Goal: Use online tool/utility

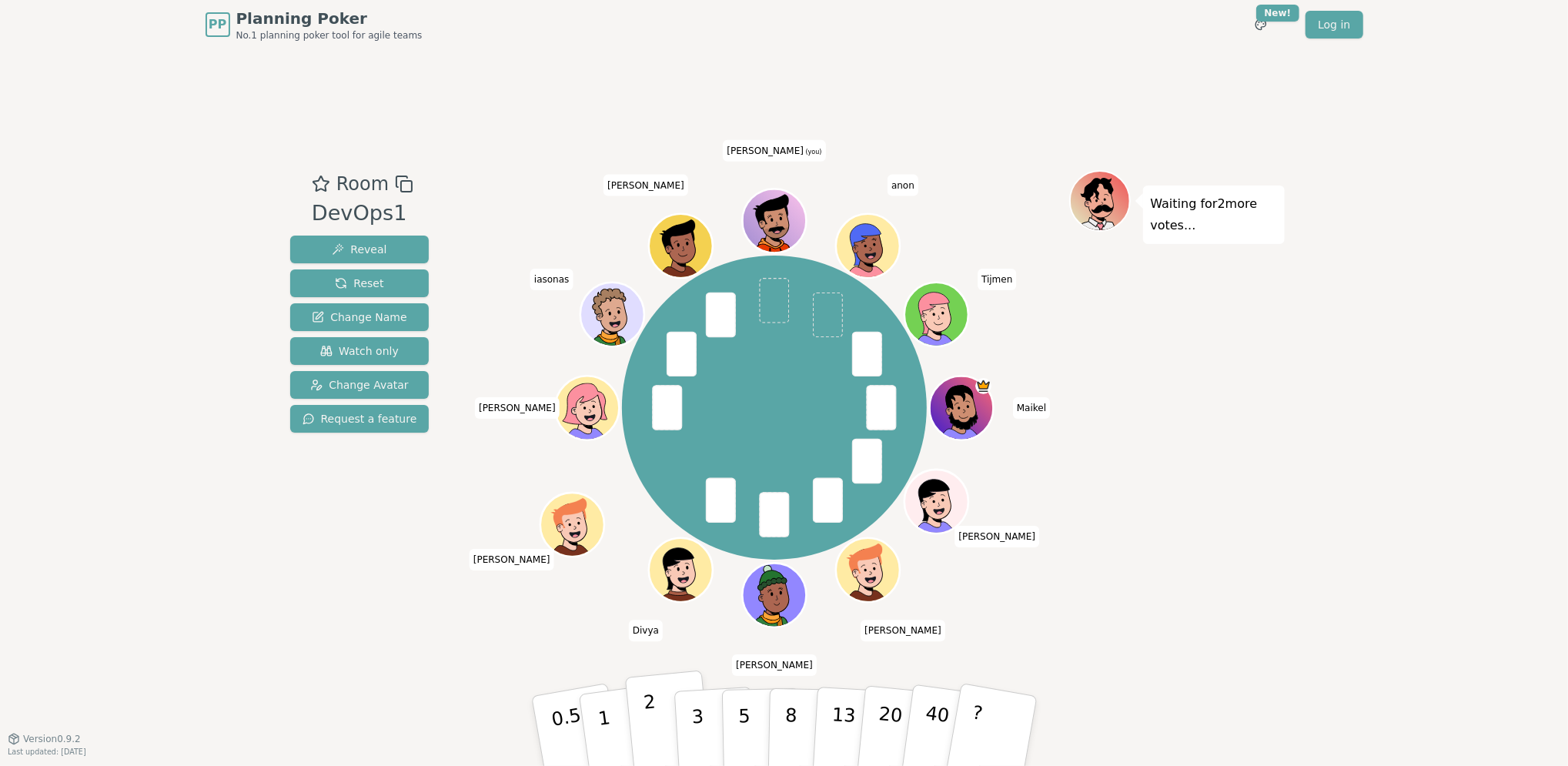
click at [662, 737] on button "2" at bounding box center [667, 732] width 88 height 123
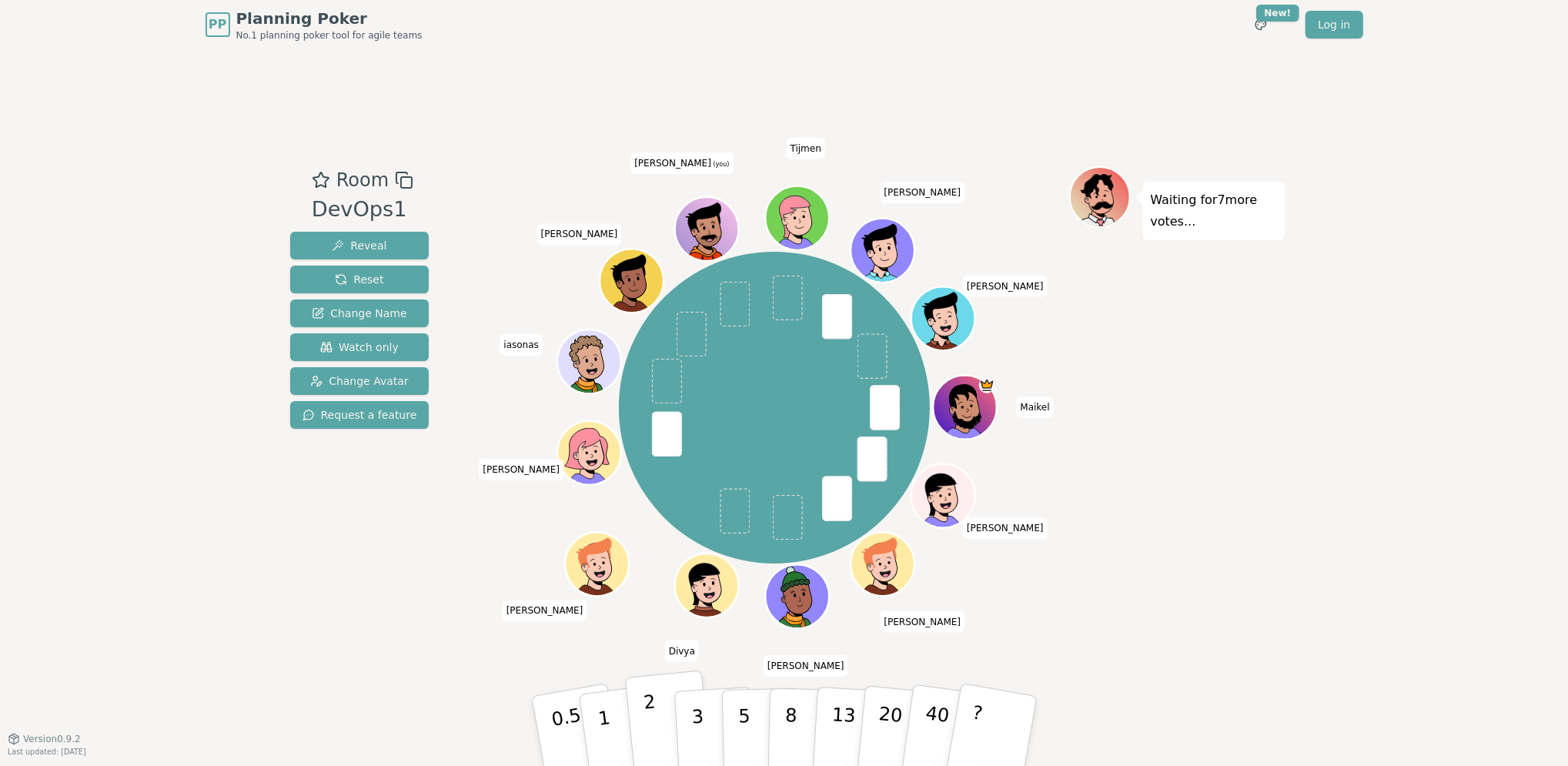
click at [657, 702] on button "2" at bounding box center [667, 732] width 88 height 123
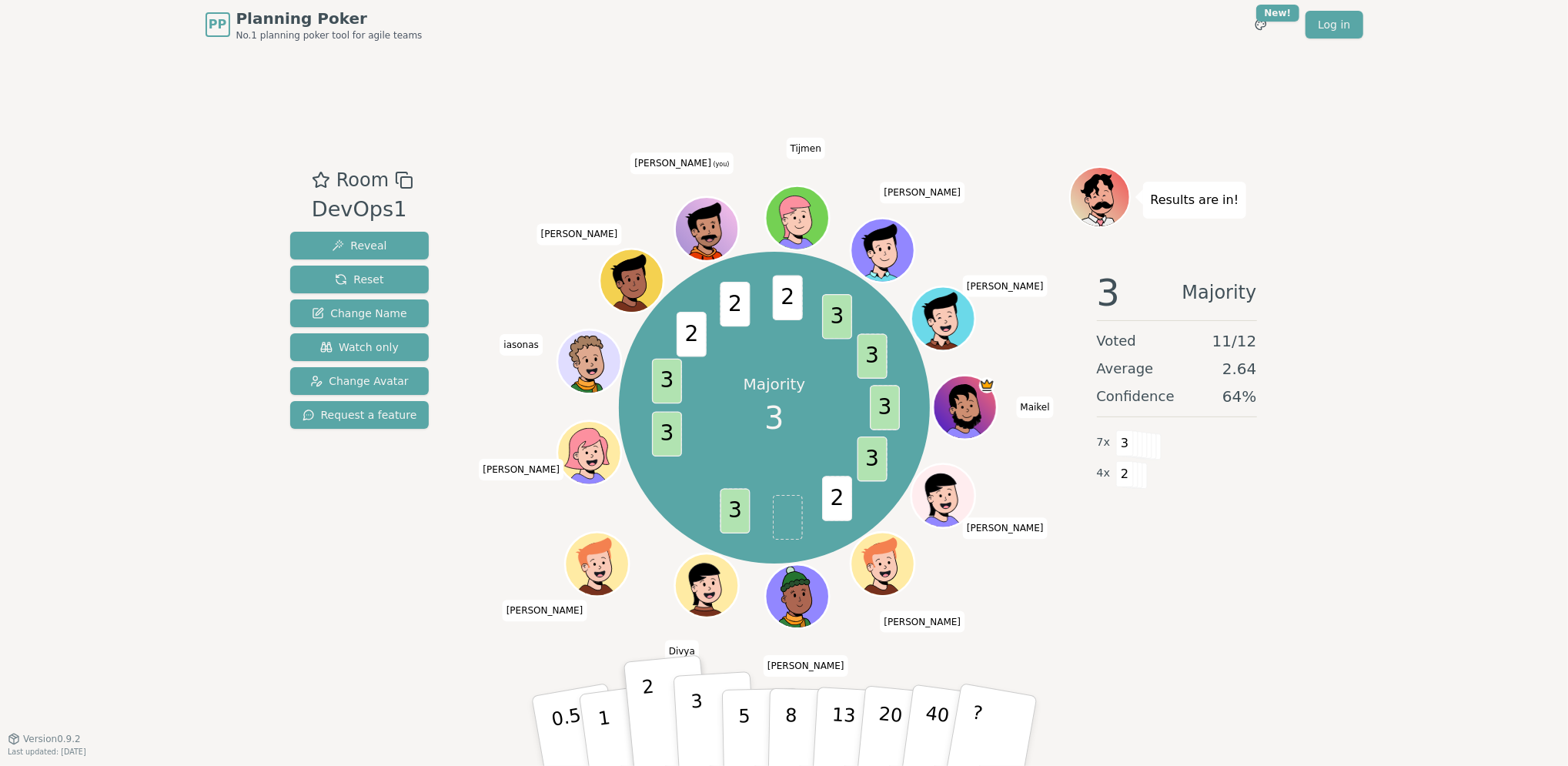
click at [696, 729] on p "3" at bounding box center [698, 733] width 17 height 84
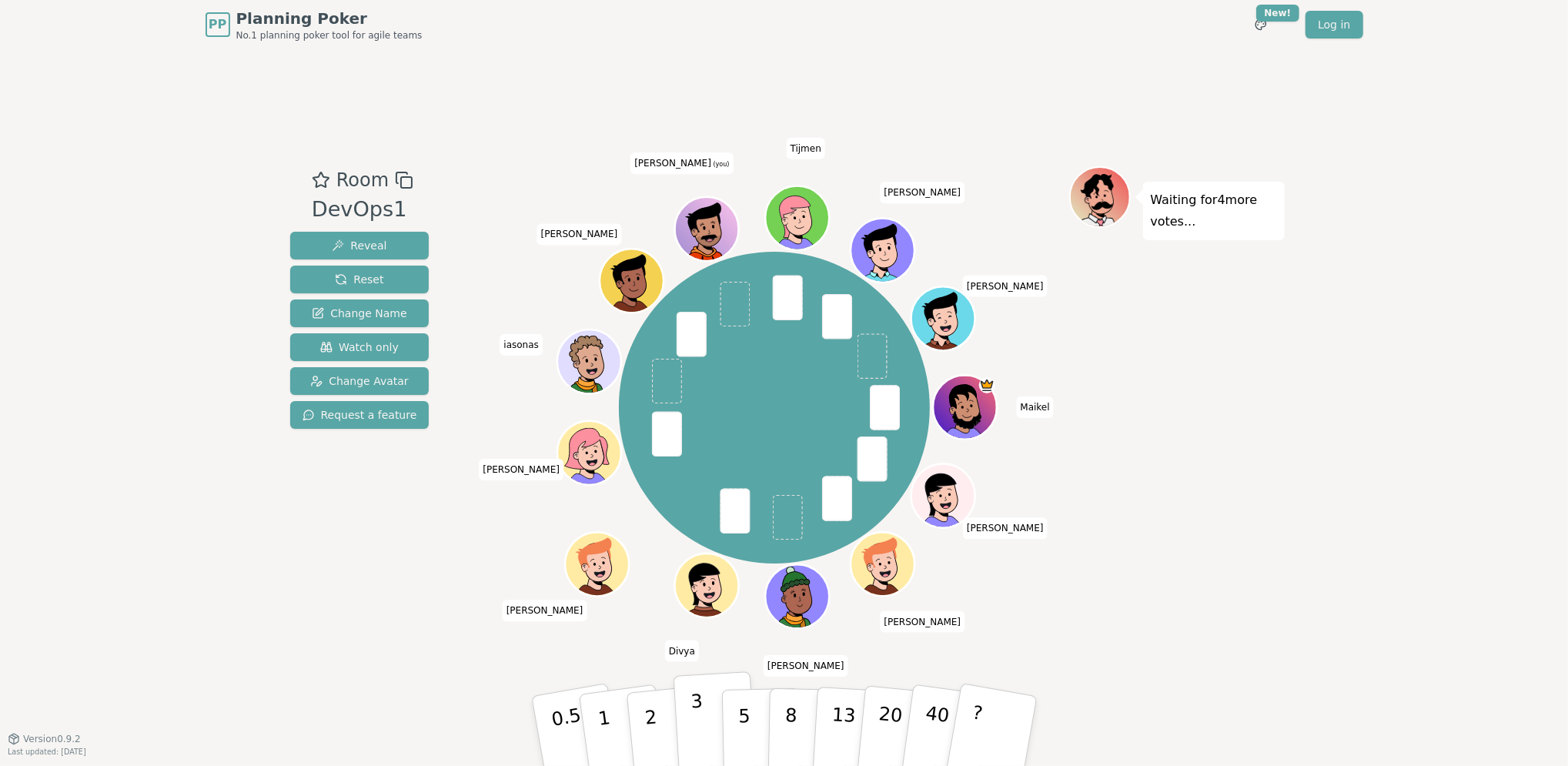
click at [693, 702] on p "3" at bounding box center [698, 733] width 17 height 84
click at [650, 719] on p "2" at bounding box center [652, 733] width 20 height 84
click at [698, 710] on p "3" at bounding box center [698, 733] width 17 height 84
click at [636, 729] on button "2" at bounding box center [667, 732] width 88 height 123
click at [652, 724] on p "2" at bounding box center [652, 733] width 20 height 84
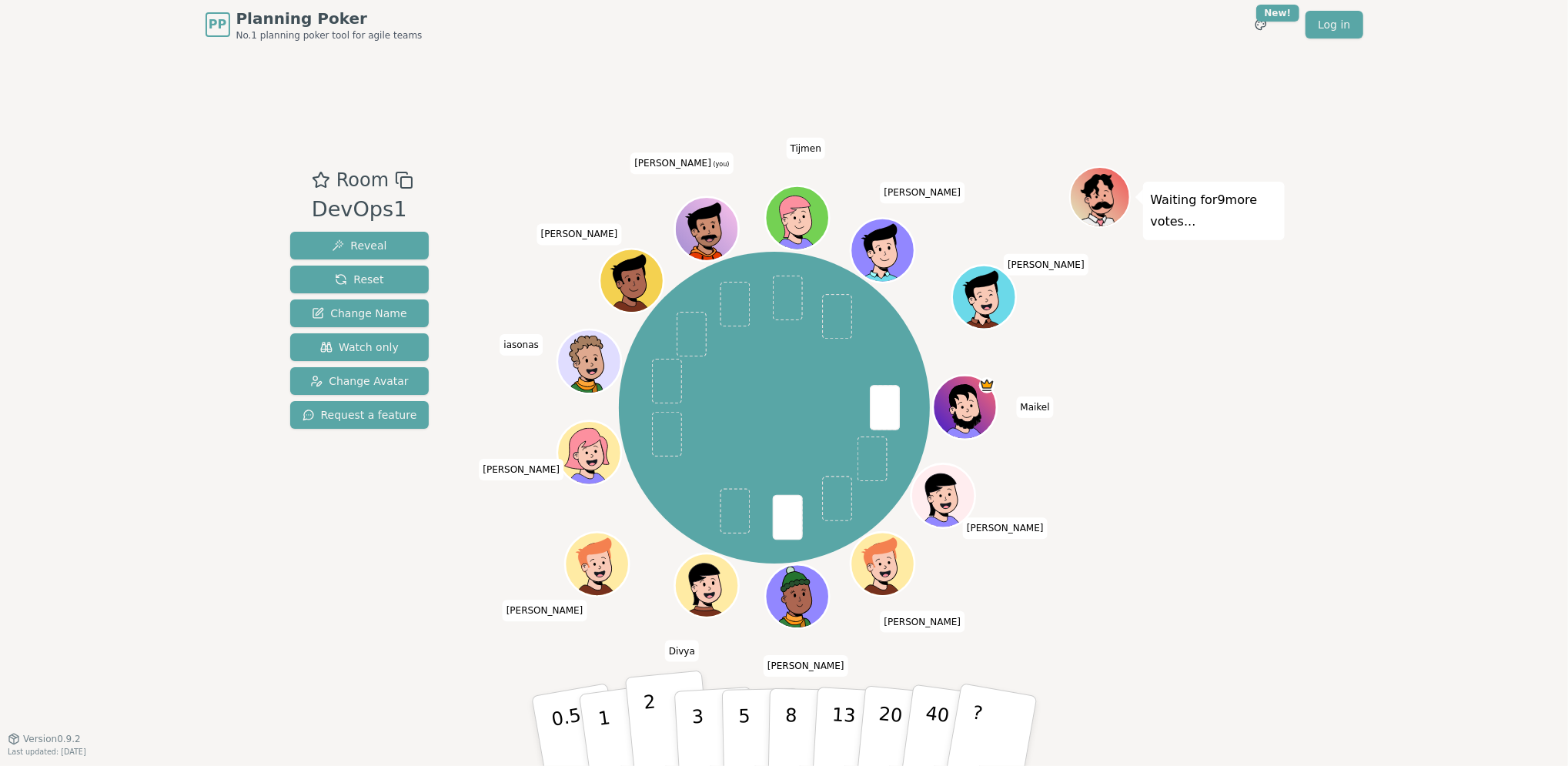
click at [650, 717] on p "2" at bounding box center [652, 733] width 20 height 84
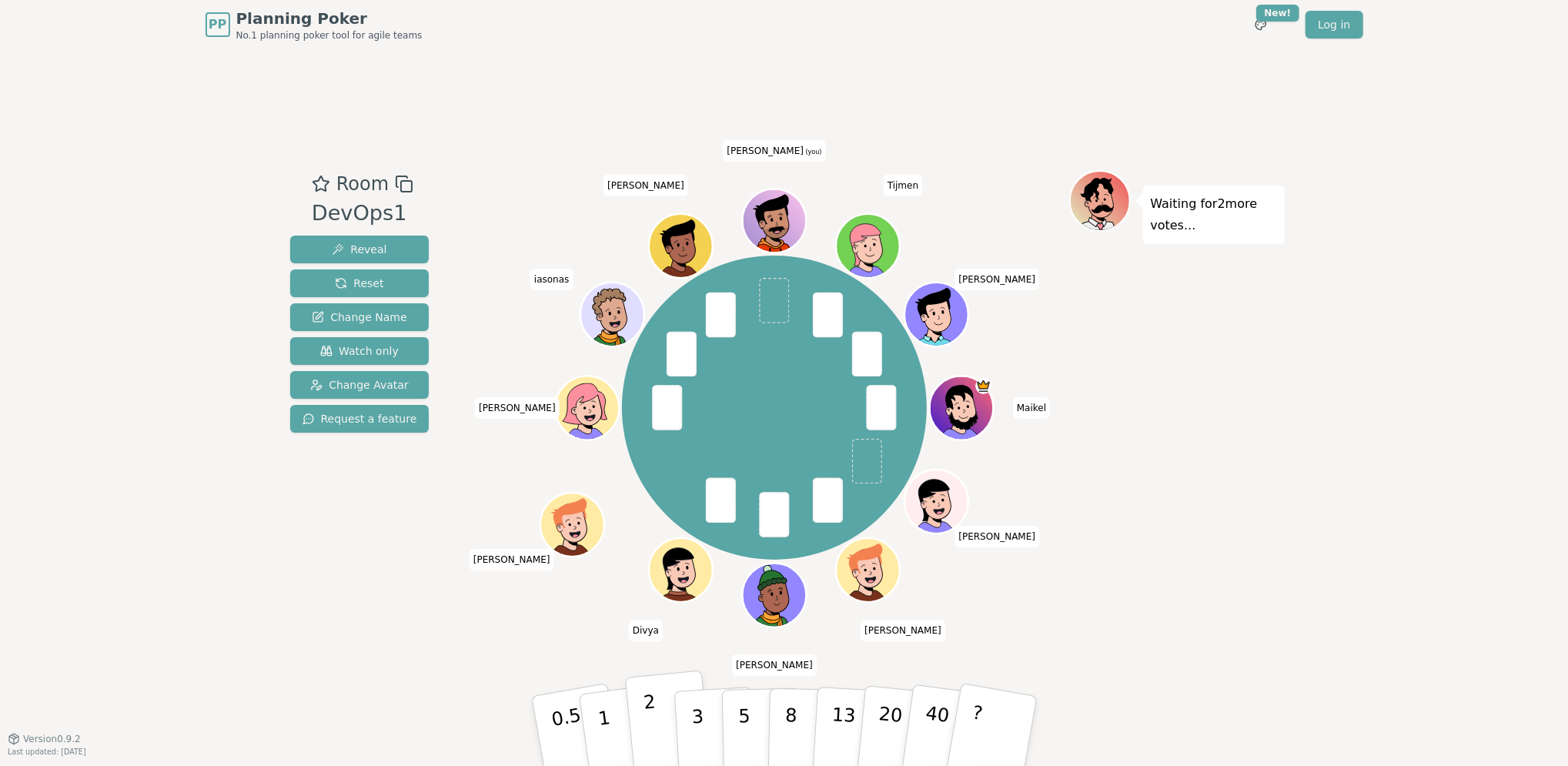
click at [642, 728] on button "2" at bounding box center [667, 732] width 88 height 123
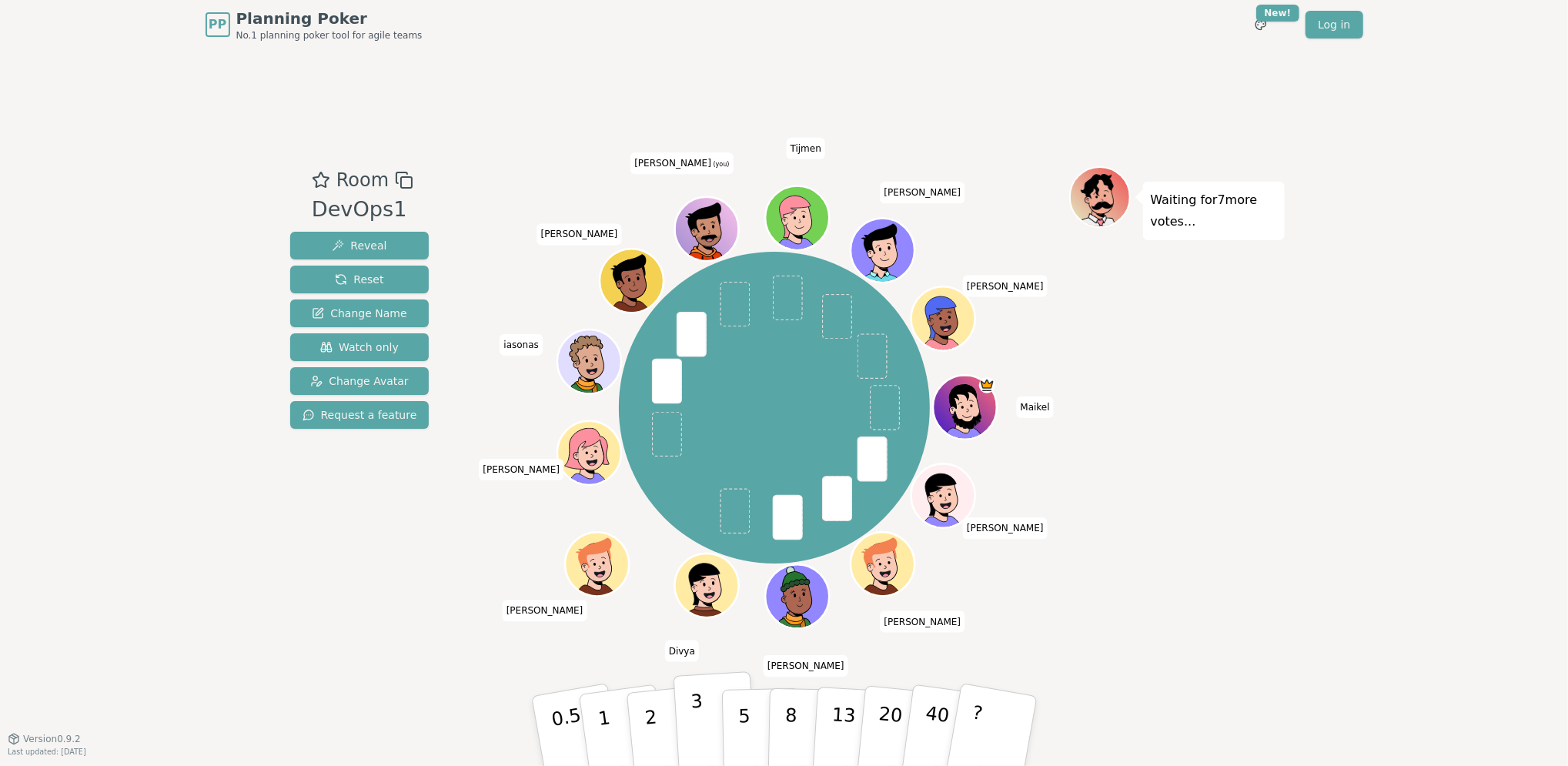
click at [693, 716] on p "3" at bounding box center [698, 733] width 17 height 84
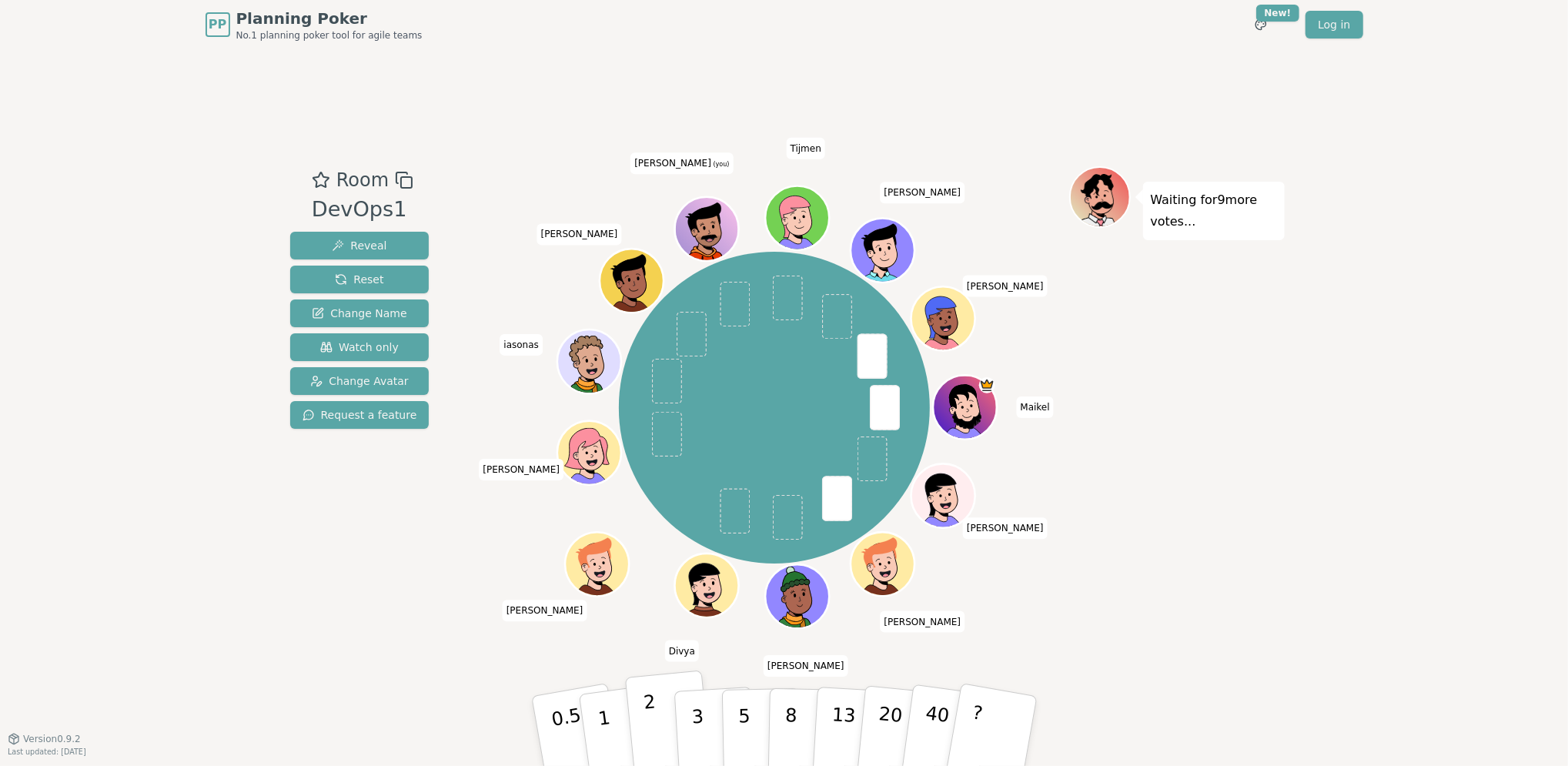
click at [657, 715] on button "2" at bounding box center [667, 732] width 88 height 123
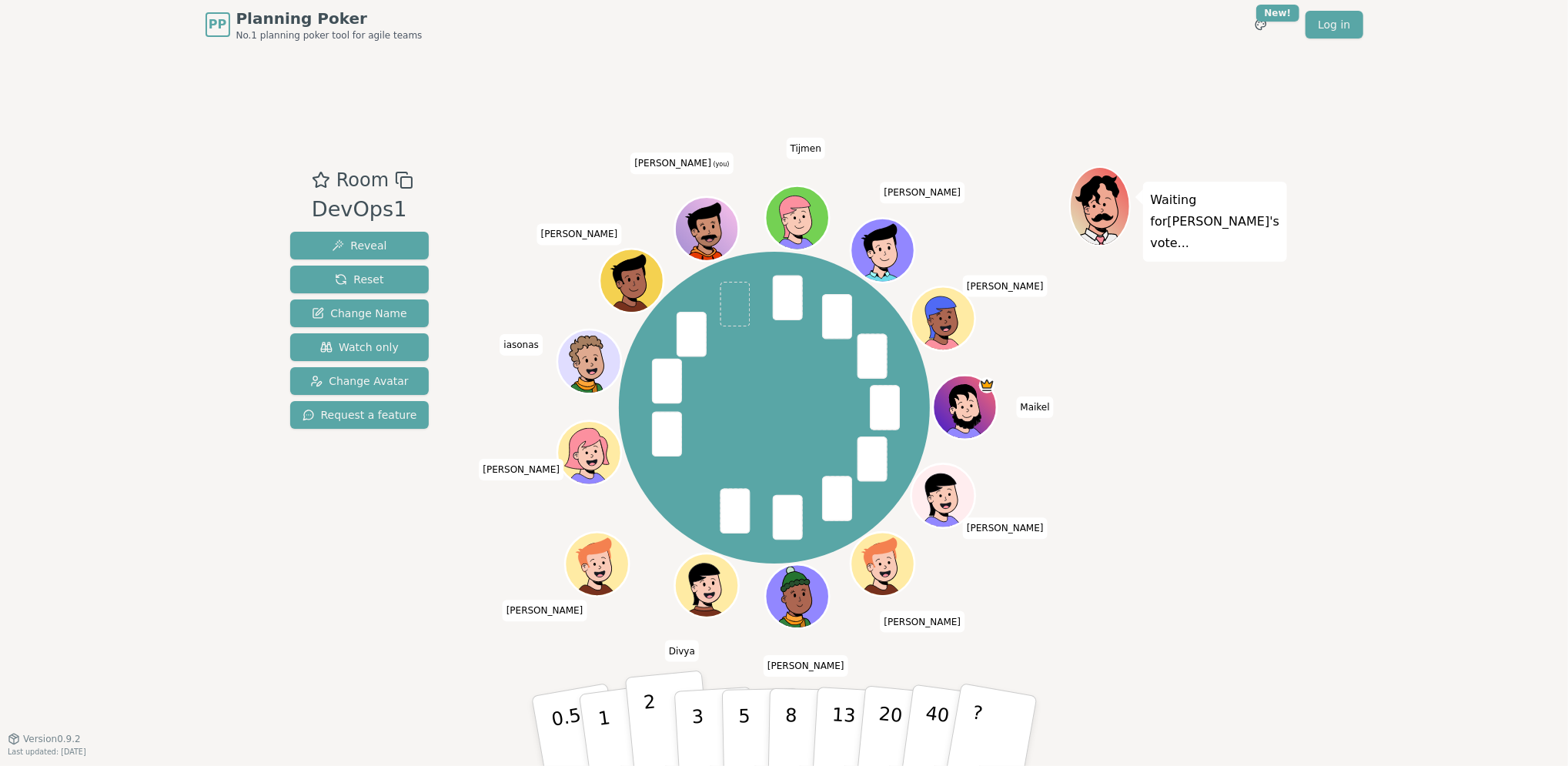
click at [656, 730] on button "2" at bounding box center [667, 732] width 88 height 123
click at [645, 721] on p "2" at bounding box center [652, 733] width 20 height 84
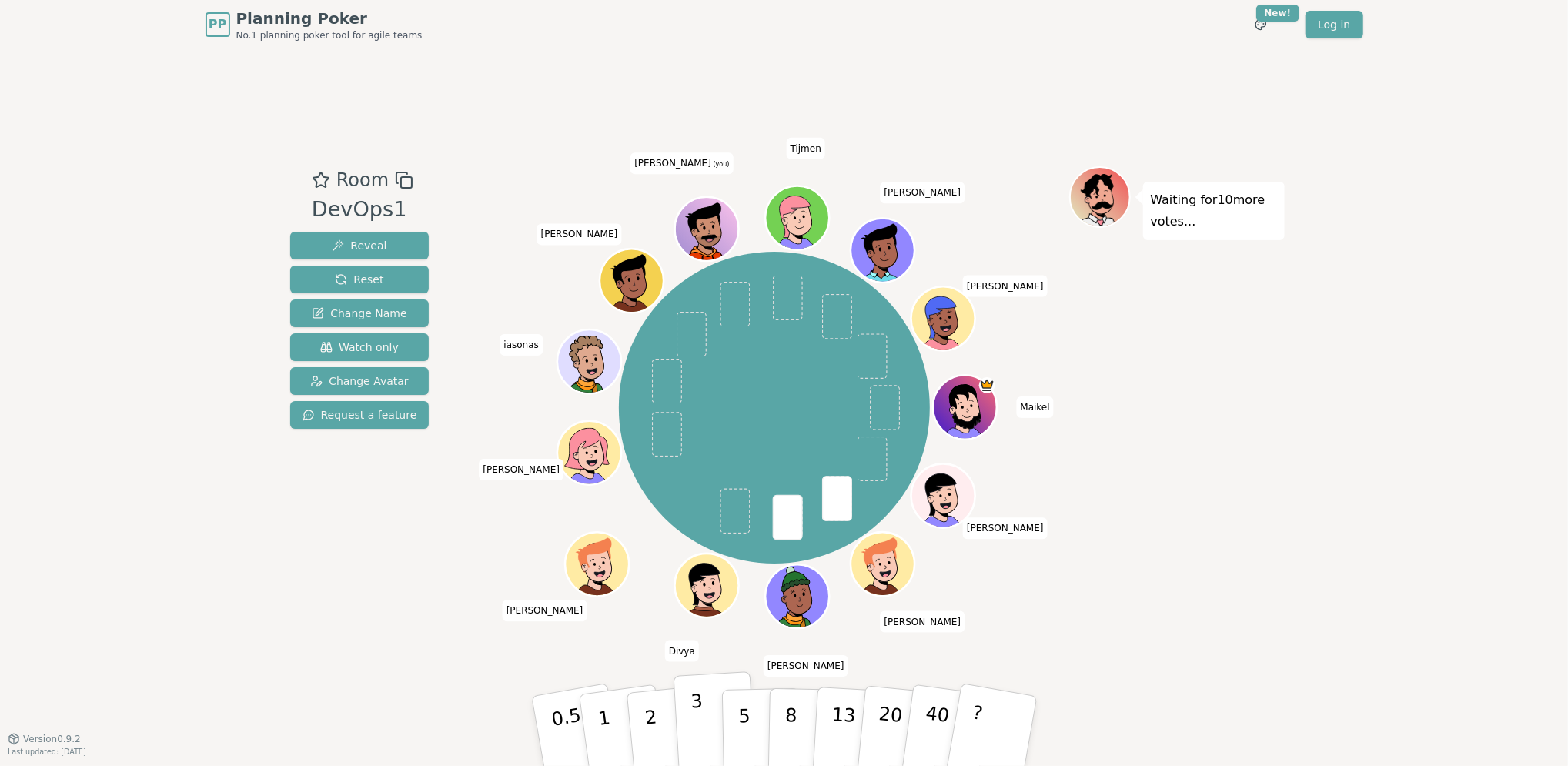
click at [685, 718] on button "3" at bounding box center [714, 732] width 84 height 120
click at [702, 718] on button "3" at bounding box center [714, 732] width 84 height 120
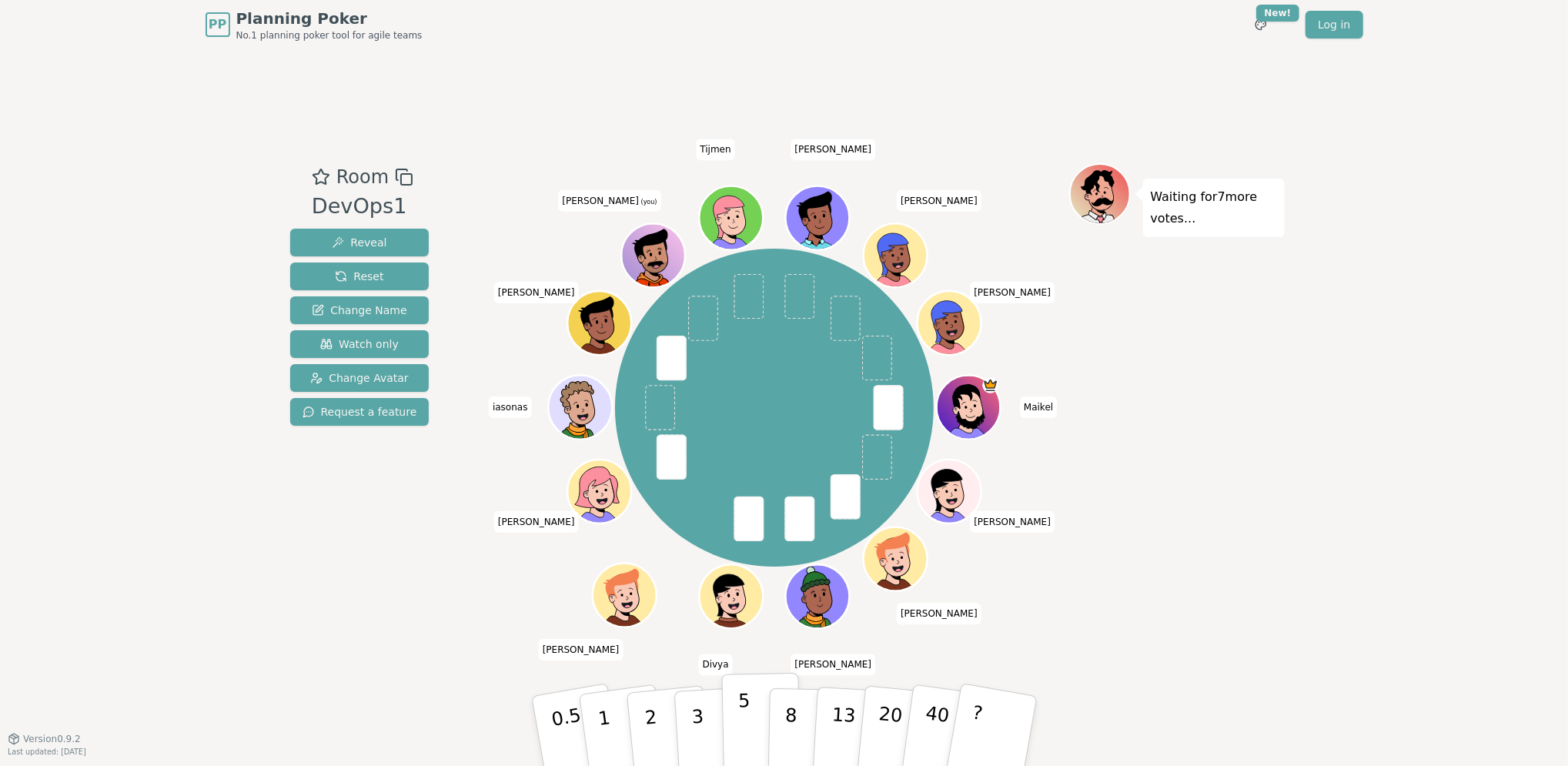
click at [733, 717] on button "5" at bounding box center [760, 731] width 79 height 117
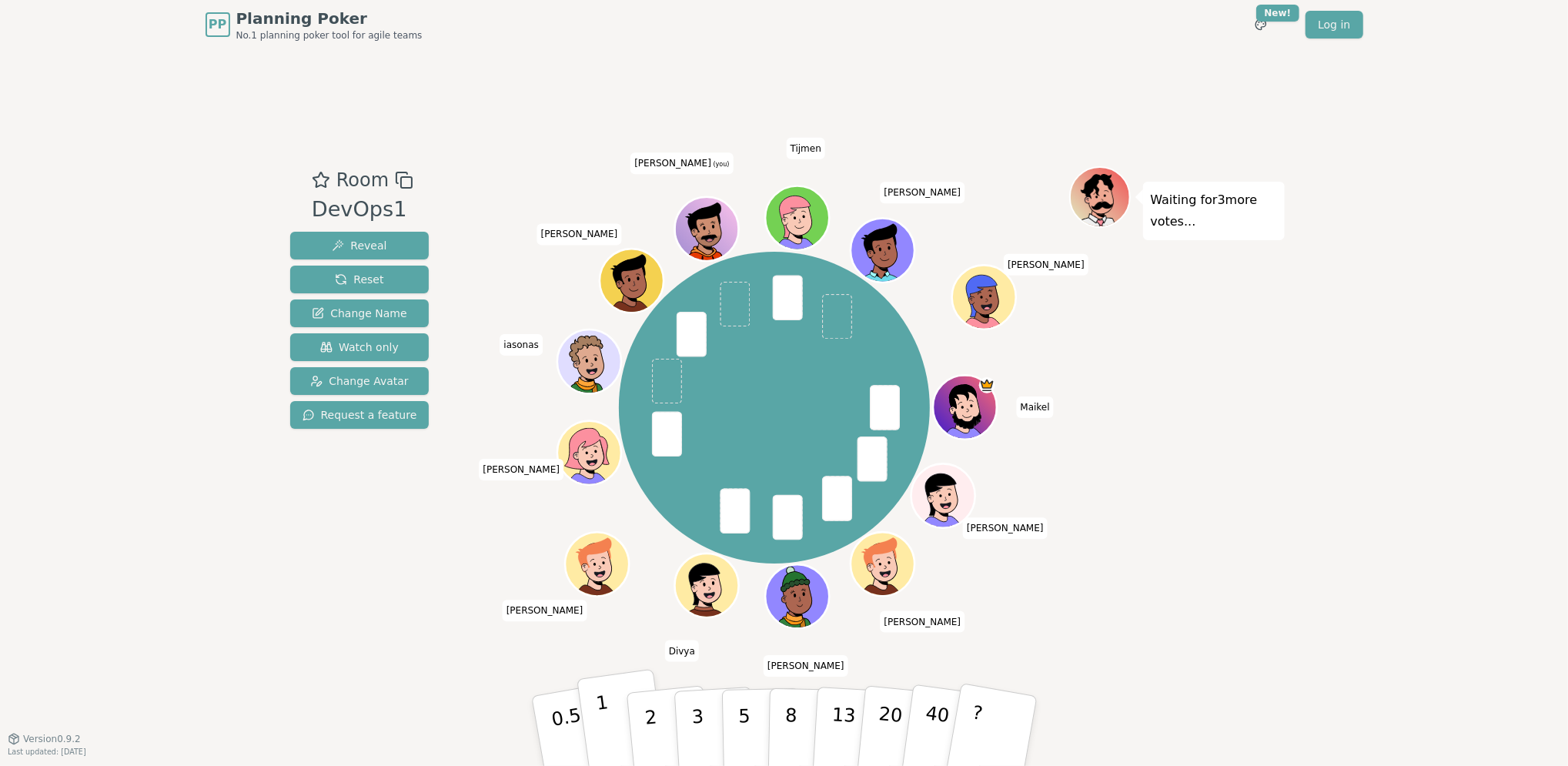
click at [612, 718] on button "1" at bounding box center [622, 731] width 92 height 124
click at [601, 707] on p "1" at bounding box center [606, 733] width 23 height 84
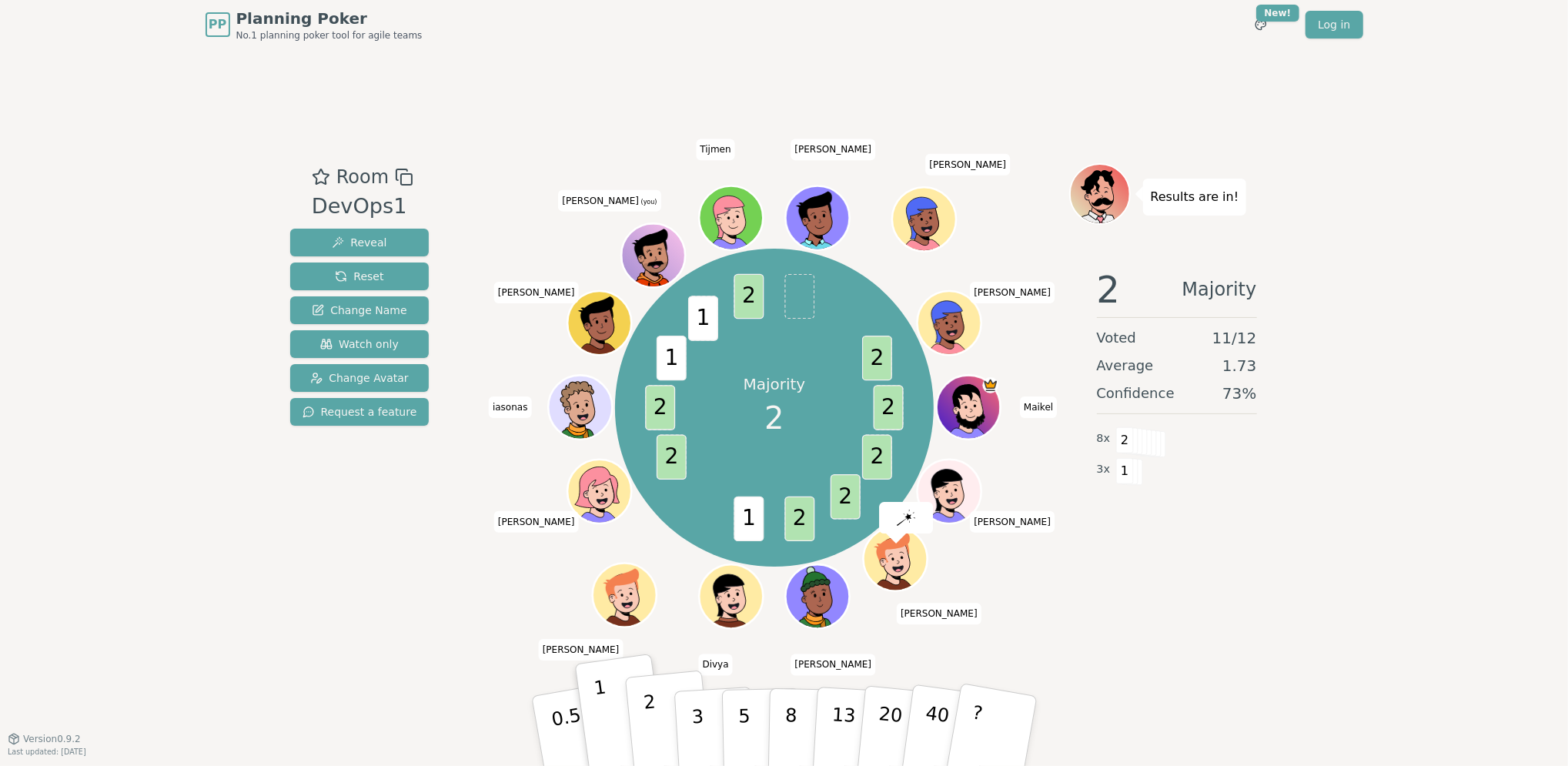
click at [647, 704] on p "2" at bounding box center [652, 733] width 20 height 84
